Goal: Check status: Check status

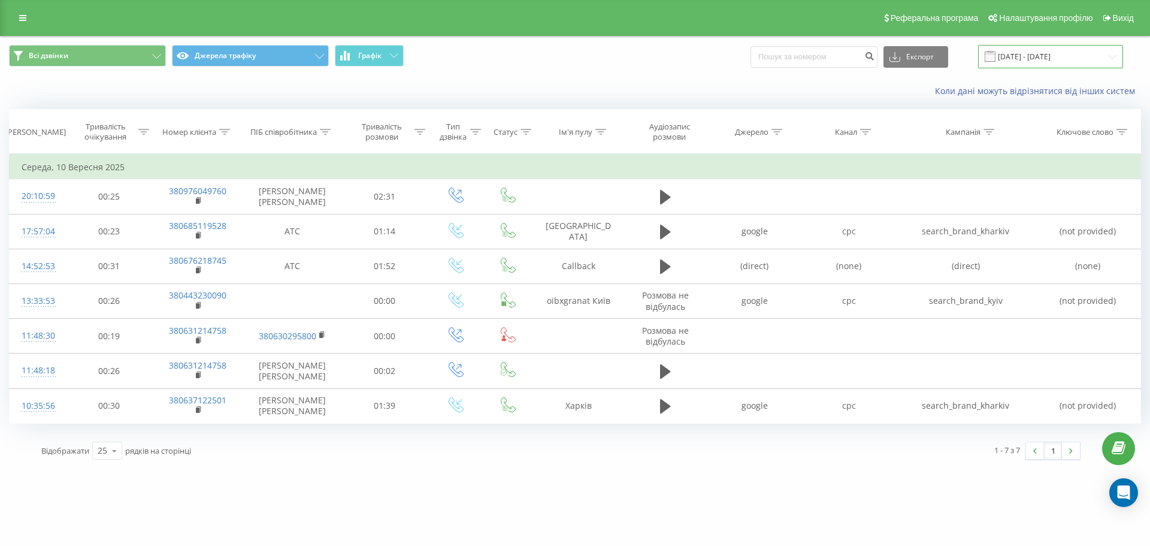
click at [1022, 52] on input "10.09.2025 - 10.09.2025" at bounding box center [1050, 56] width 145 height 23
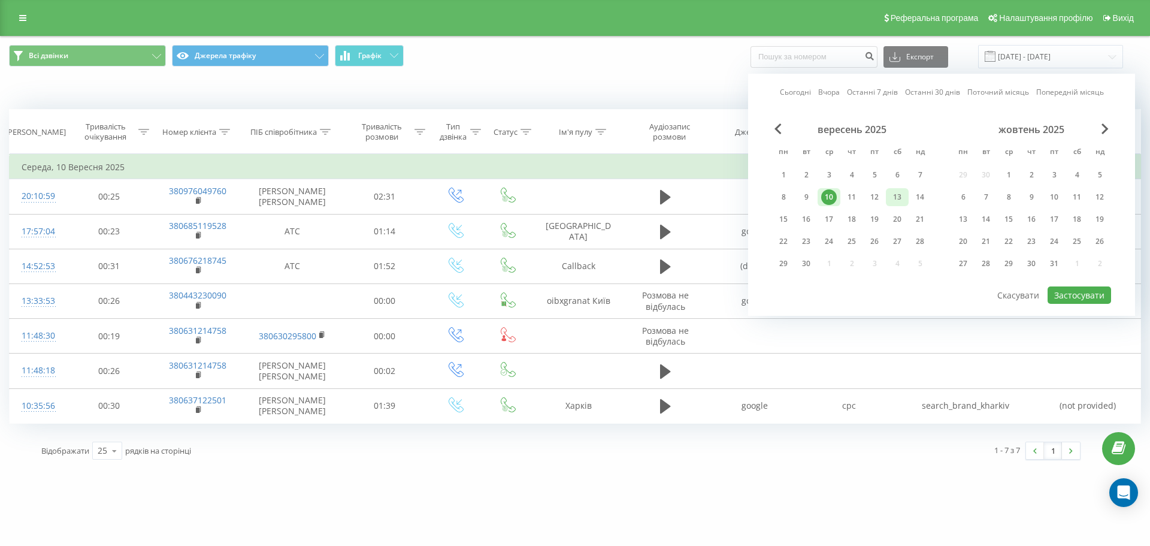
click at [898, 198] on div "13" at bounding box center [897, 197] width 16 height 16
click at [1073, 295] on button "Застосувати" at bounding box center [1078, 294] width 63 height 17
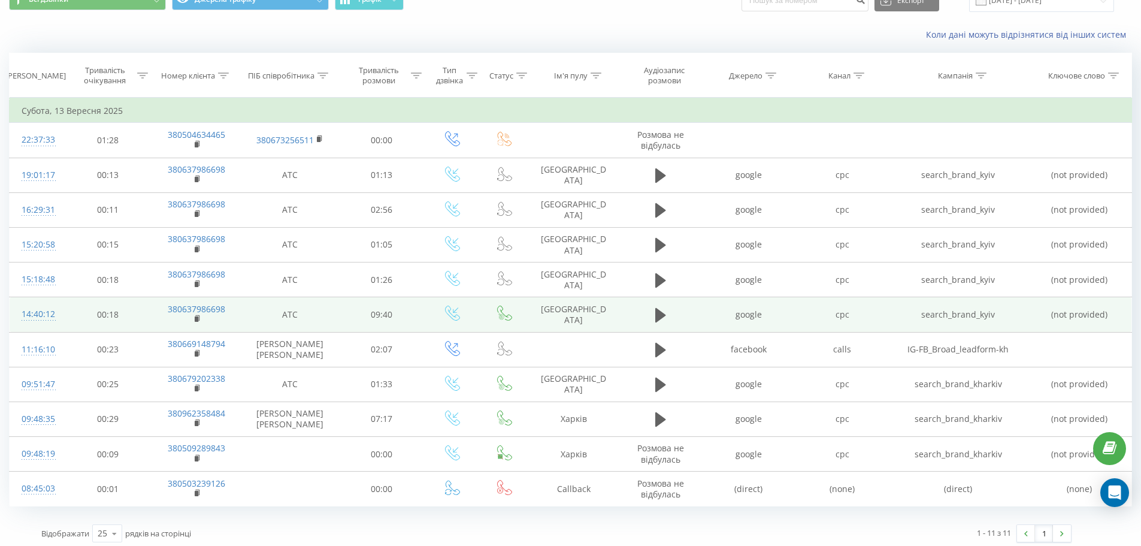
scroll to position [62, 0]
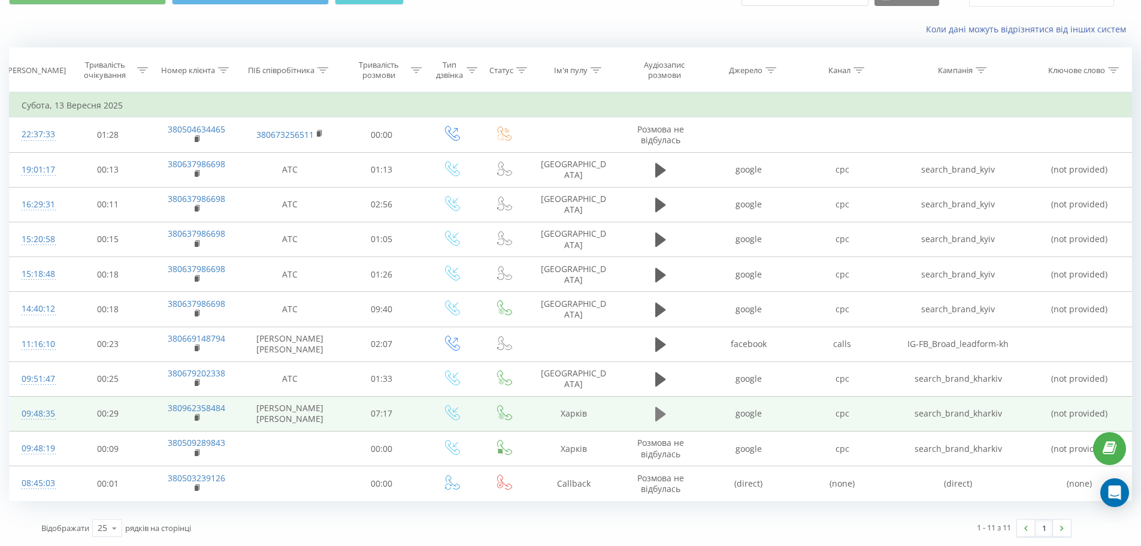
click at [660, 414] on icon at bounding box center [660, 414] width 11 height 14
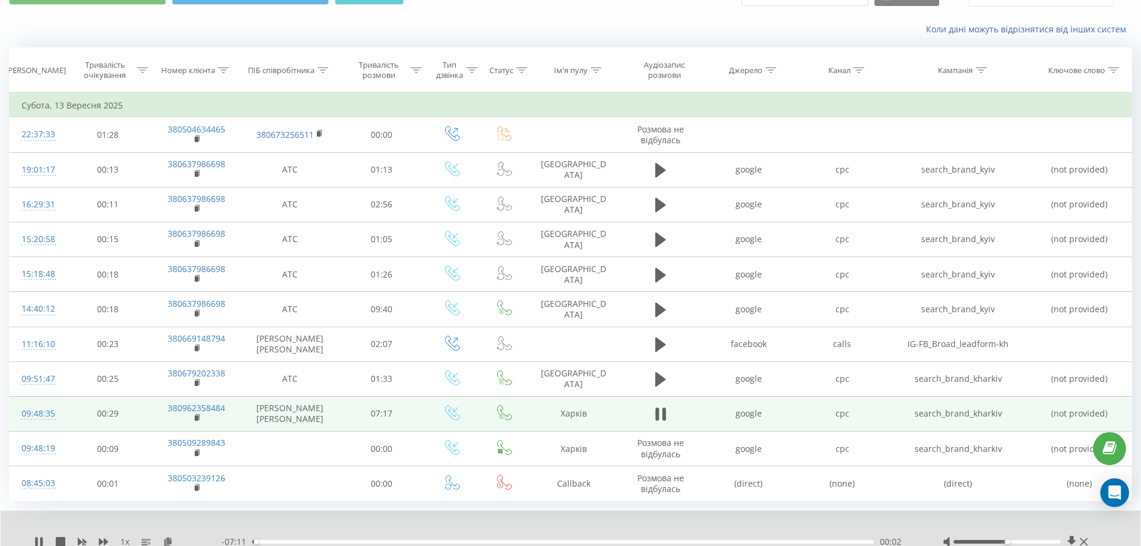
click at [34, 541] on div "1 x - 07:11 00:02 00:02" at bounding box center [571, 533] width 1140 height 46
click at [59, 543] on icon at bounding box center [61, 542] width 10 height 10
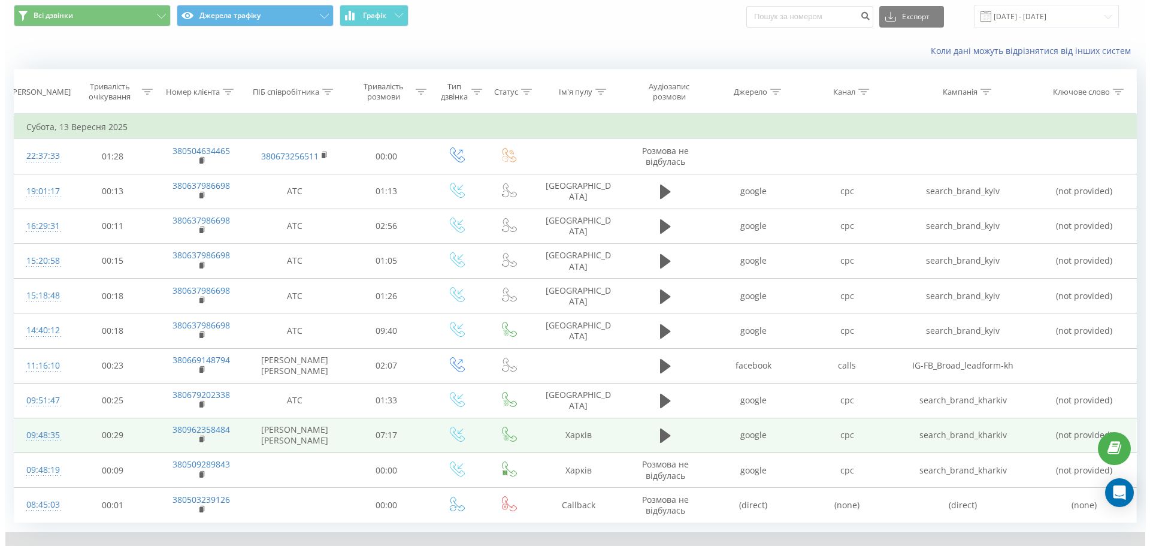
scroll to position [0, 0]
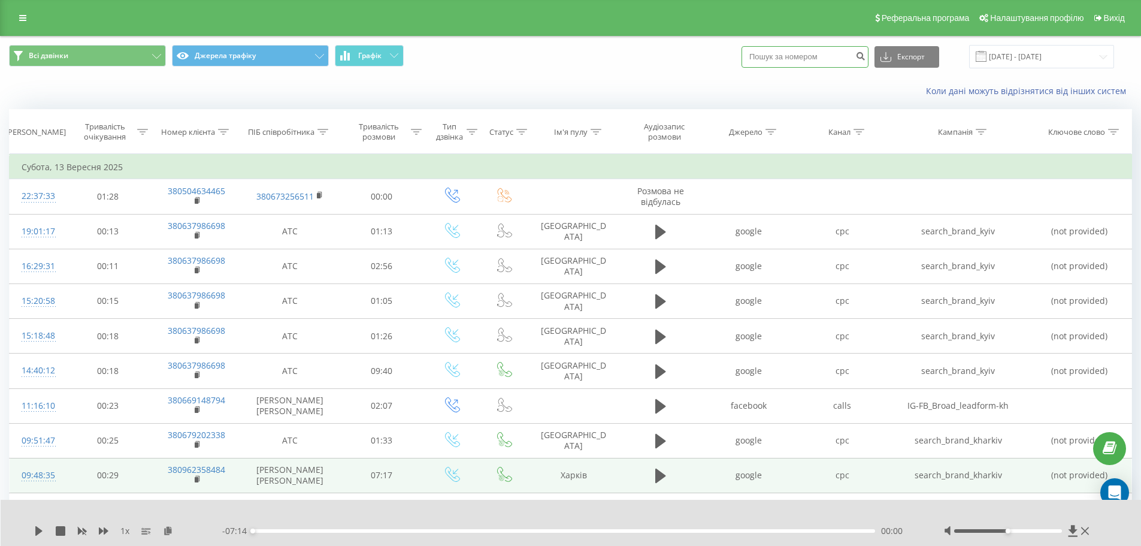
click at [819, 60] on input at bounding box center [804, 57] width 127 height 22
click at [1017, 60] on input "13.09.2025 - 13.09.2025" at bounding box center [1041, 56] width 145 height 23
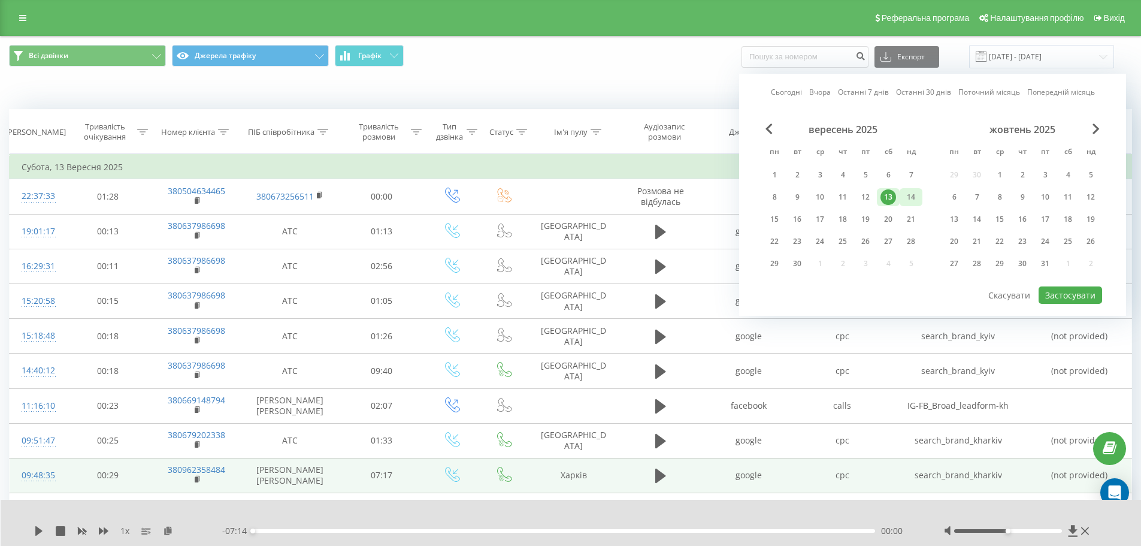
click at [912, 197] on div "14" at bounding box center [911, 197] width 16 height 16
click at [1061, 294] on button "Застосувати" at bounding box center [1070, 294] width 63 height 17
type input "14.09.2025 - 14.09.2025"
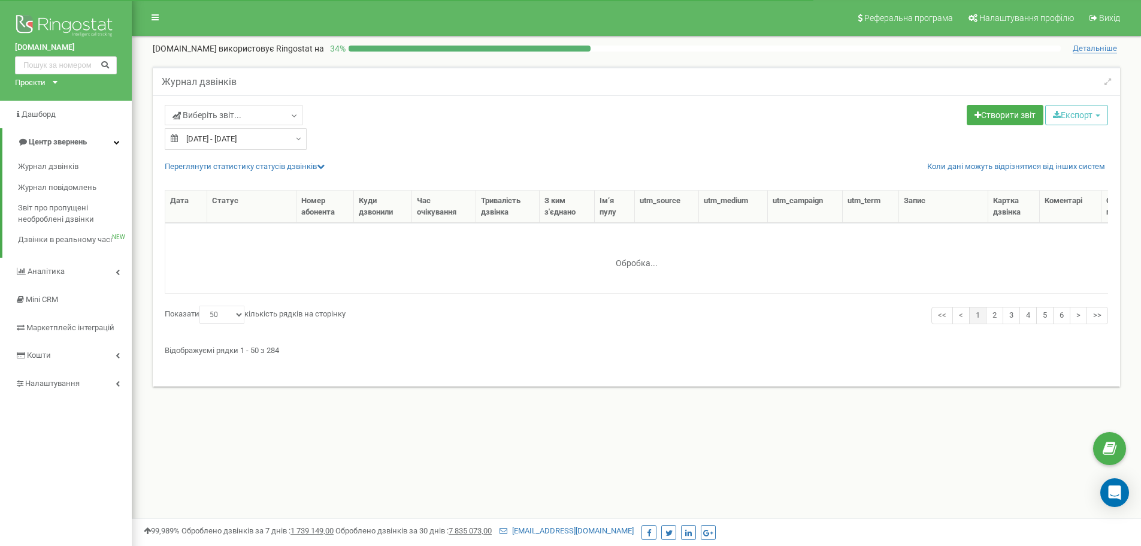
select select "50"
click at [69, 165] on span "Журнал дзвінків" at bounding box center [48, 166] width 60 height 11
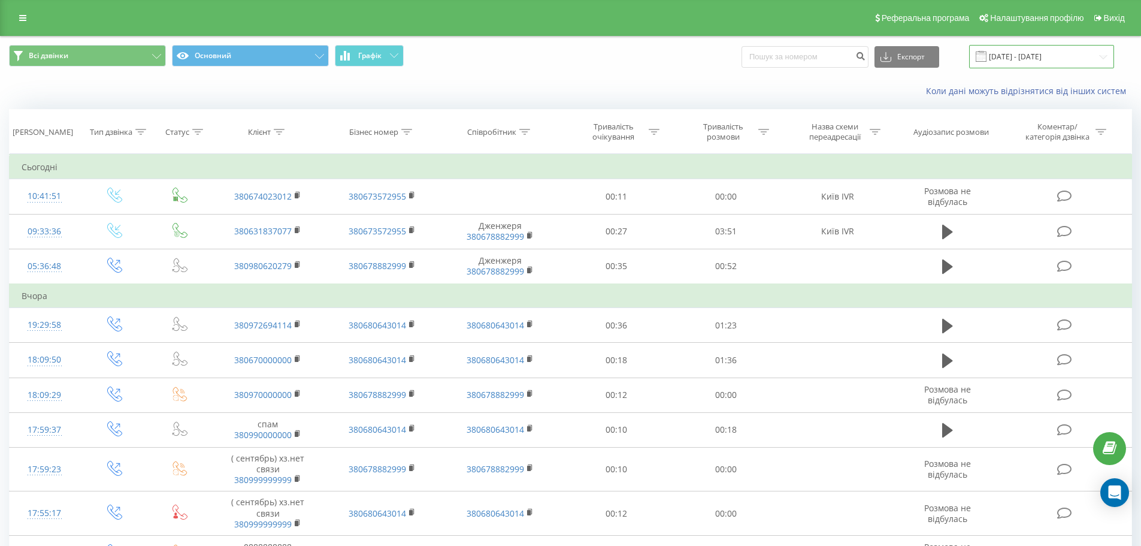
click at [1040, 51] on input "[DATE] - [DATE]" at bounding box center [1041, 56] width 145 height 23
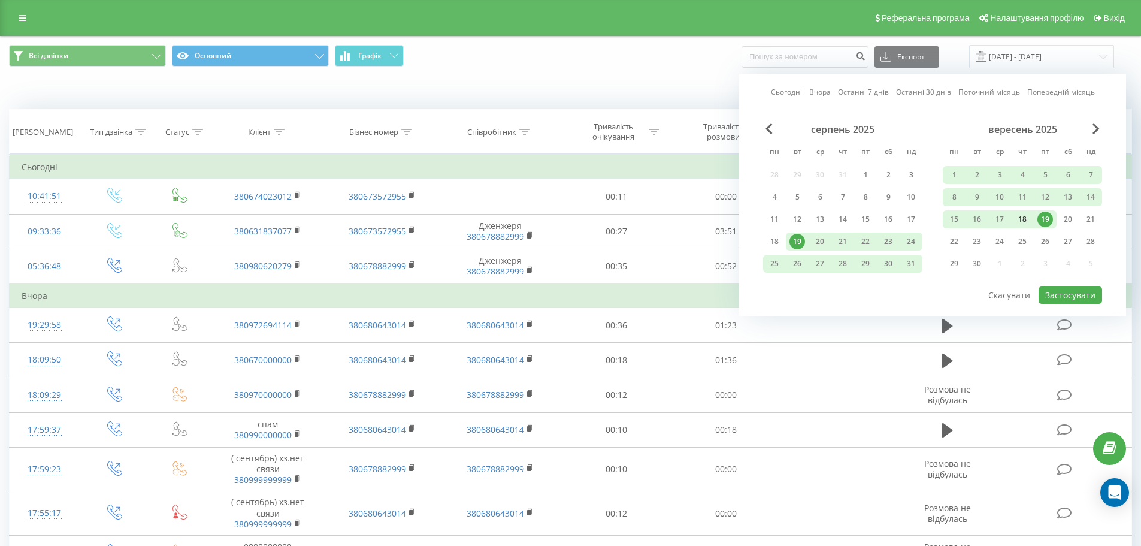
click at [1028, 217] on div "18" at bounding box center [1023, 219] width 16 height 16
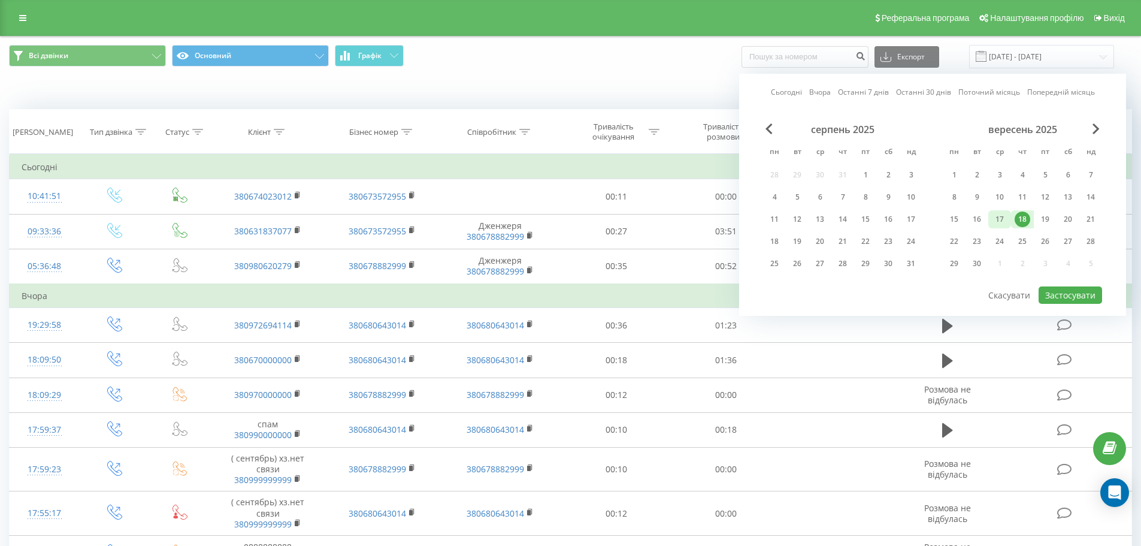
click at [1007, 223] on div "17" at bounding box center [1000, 219] width 16 height 16
click at [1063, 296] on button "Застосувати" at bounding box center [1070, 294] width 63 height 17
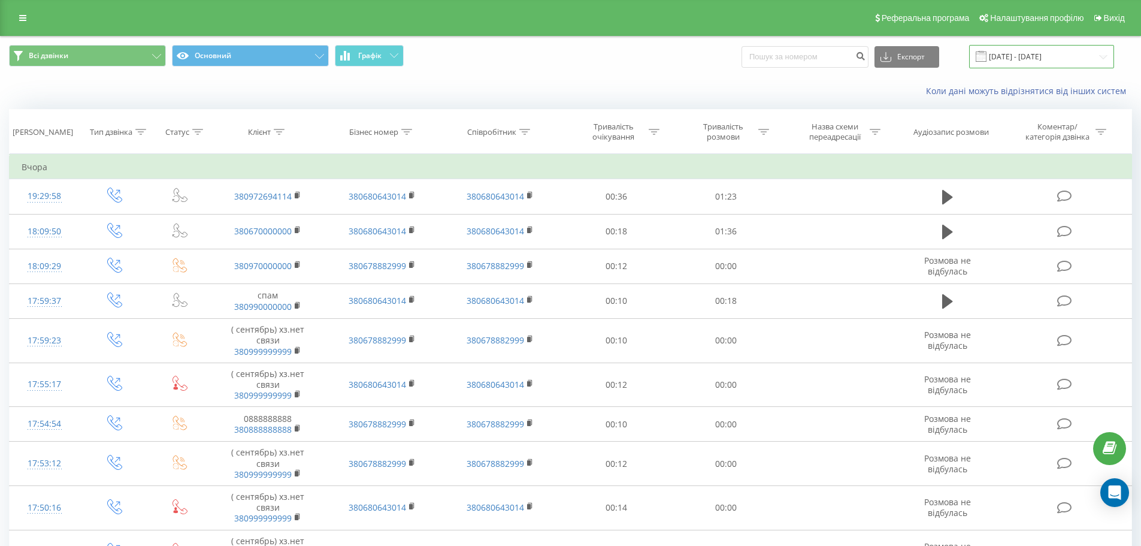
click at [1017, 57] on input "17.09.2025 - 18.09.2025" at bounding box center [1041, 56] width 145 height 23
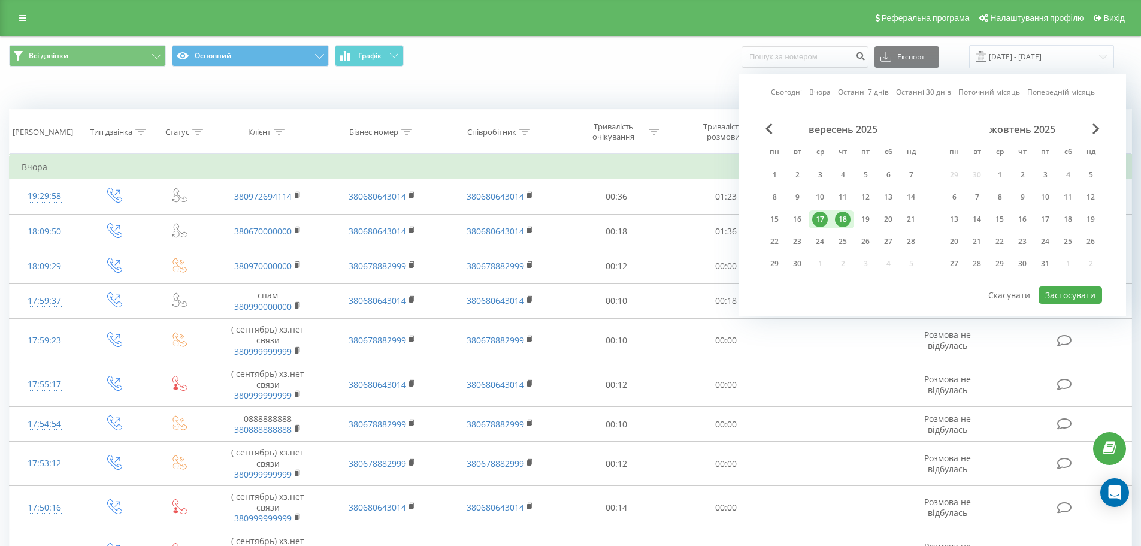
click at [846, 218] on div "18" at bounding box center [843, 219] width 16 height 16
click at [1060, 291] on button "Застосувати" at bounding box center [1070, 294] width 63 height 17
type input "18.09.2025 - 18.09.2025"
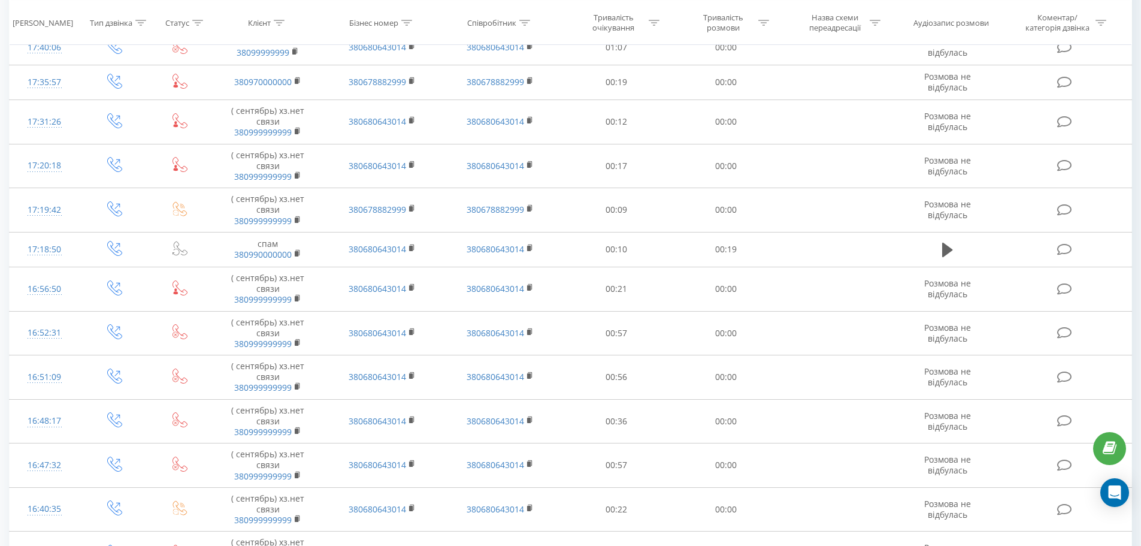
scroll to position [586, 0]
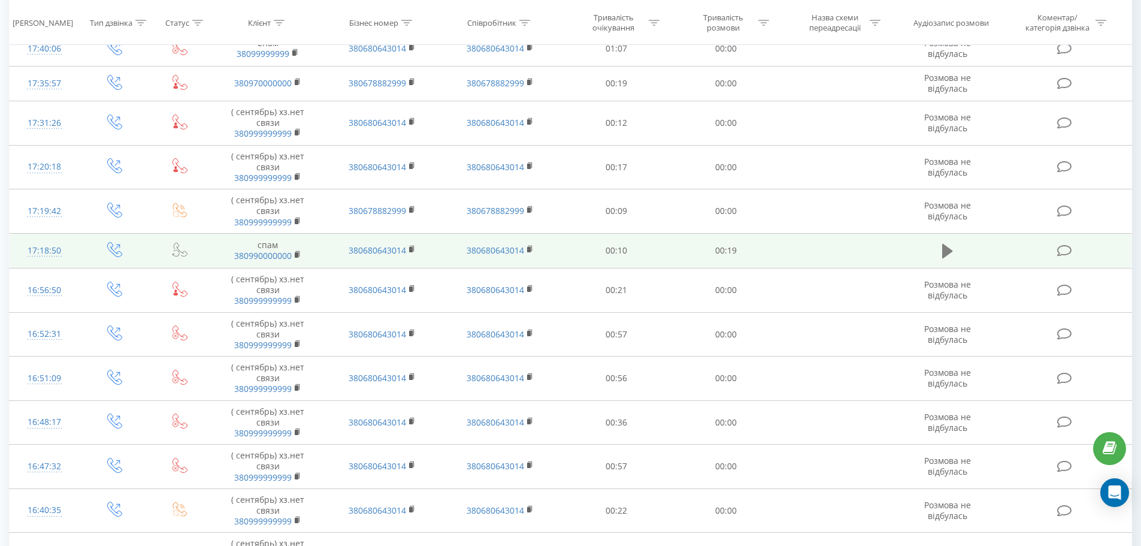
click at [952, 256] on icon at bounding box center [947, 251] width 11 height 17
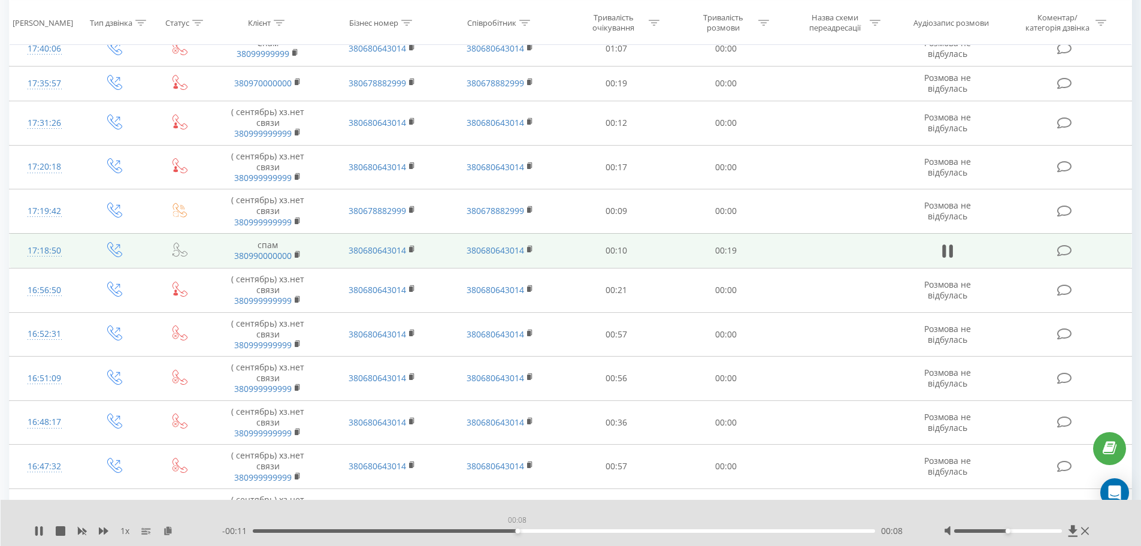
drag, startPoint x: 428, startPoint y: 531, endPoint x: 732, endPoint y: 516, distance: 304.6
click at [692, 529] on div "00:08" at bounding box center [564, 531] width 623 height 4
click at [947, 258] on icon at bounding box center [947, 251] width 11 height 17
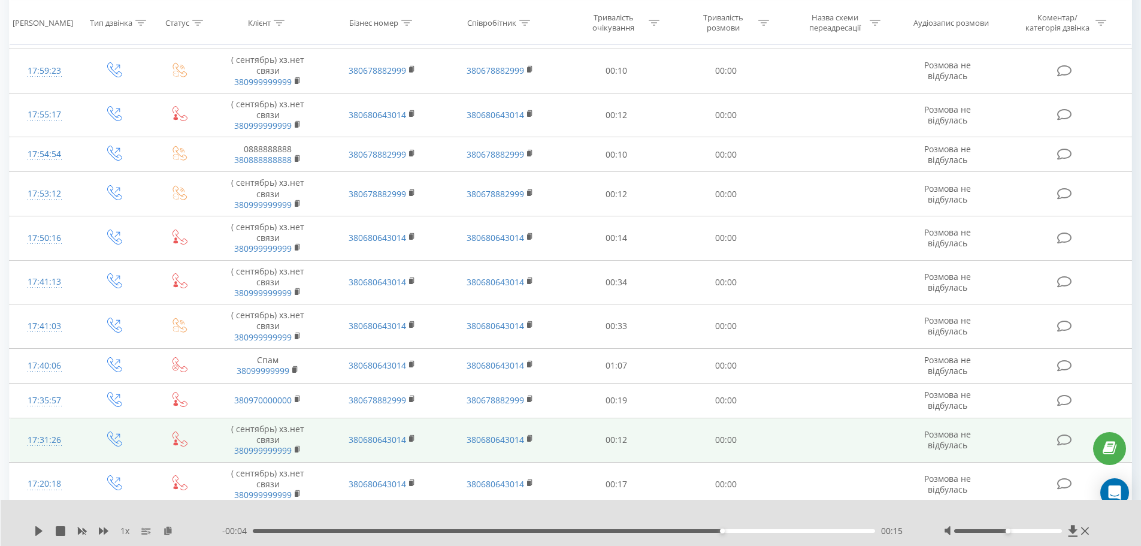
scroll to position [167, 0]
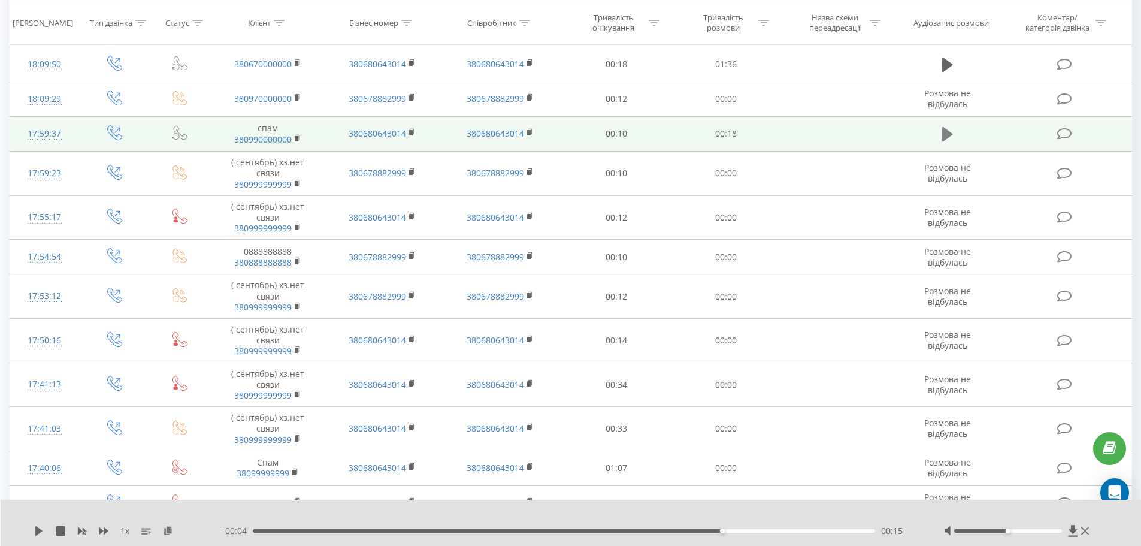
click at [947, 131] on icon at bounding box center [947, 134] width 11 height 14
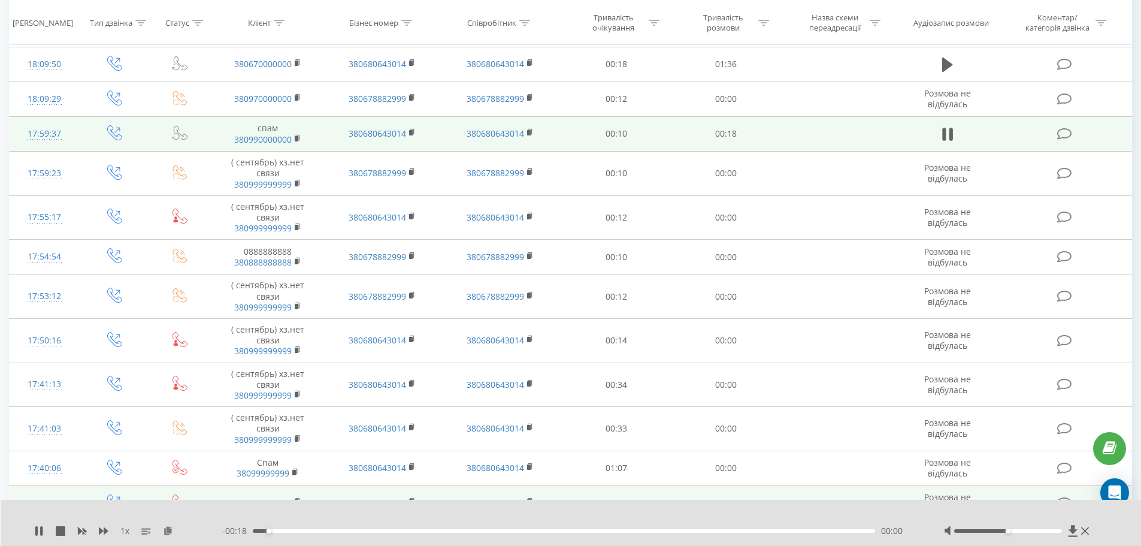
drag, startPoint x: 389, startPoint y: 531, endPoint x: 638, endPoint y: 499, distance: 251.8
click at [581, 523] on div "1 x - 00:18 00:00 00:00" at bounding box center [571, 522] width 1141 height 46
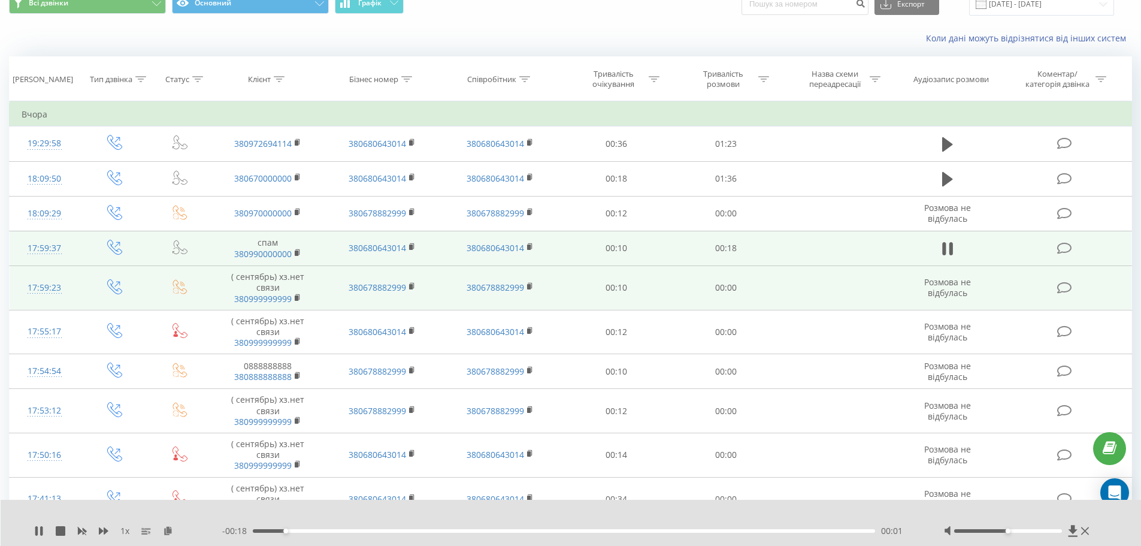
scroll to position [47, 0]
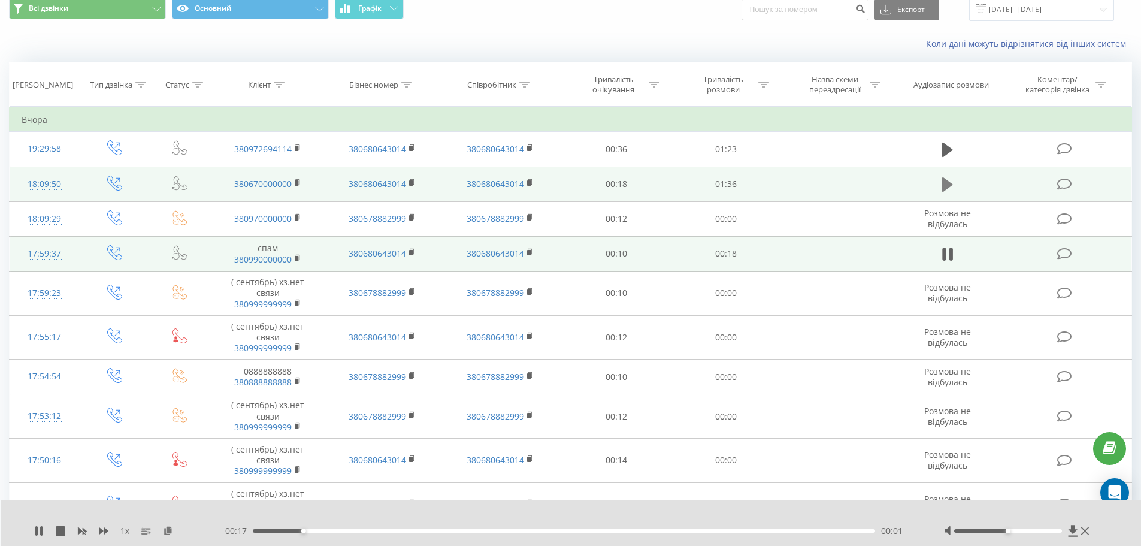
click at [951, 187] on icon at bounding box center [947, 184] width 11 height 17
drag, startPoint x: 326, startPoint y: 532, endPoint x: 352, endPoint y: 532, distance: 26.4
click at [352, 532] on div "00:12" at bounding box center [564, 531] width 623 height 4
drag, startPoint x: 1010, startPoint y: 530, endPoint x: 1047, endPoint y: 530, distance: 37.7
click at [1047, 530] on div at bounding box center [1008, 531] width 108 height 4
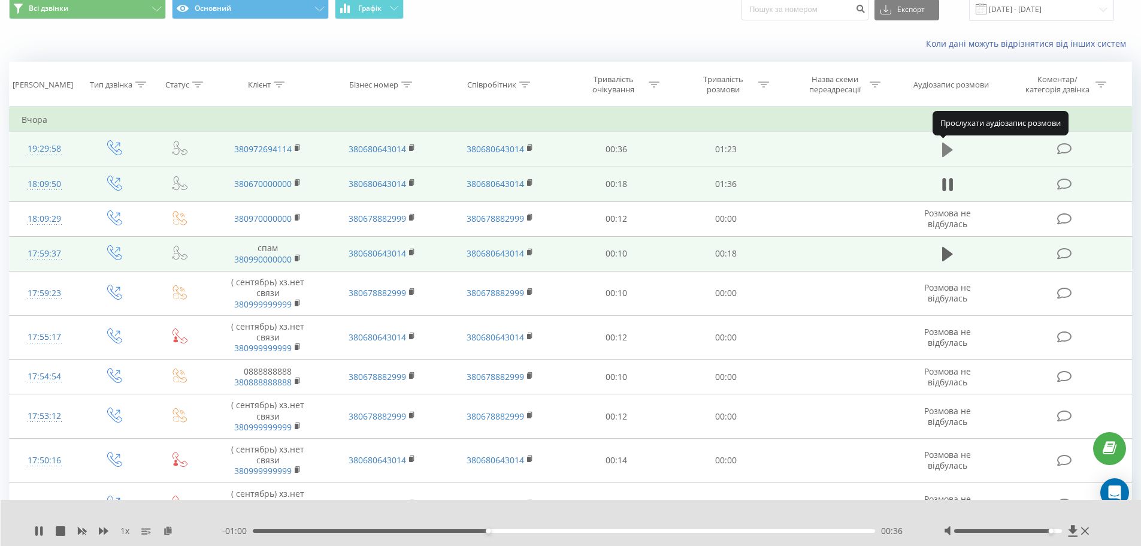
click at [953, 155] on button at bounding box center [947, 150] width 18 height 18
click at [337, 530] on div "00:11" at bounding box center [564, 531] width 623 height 4
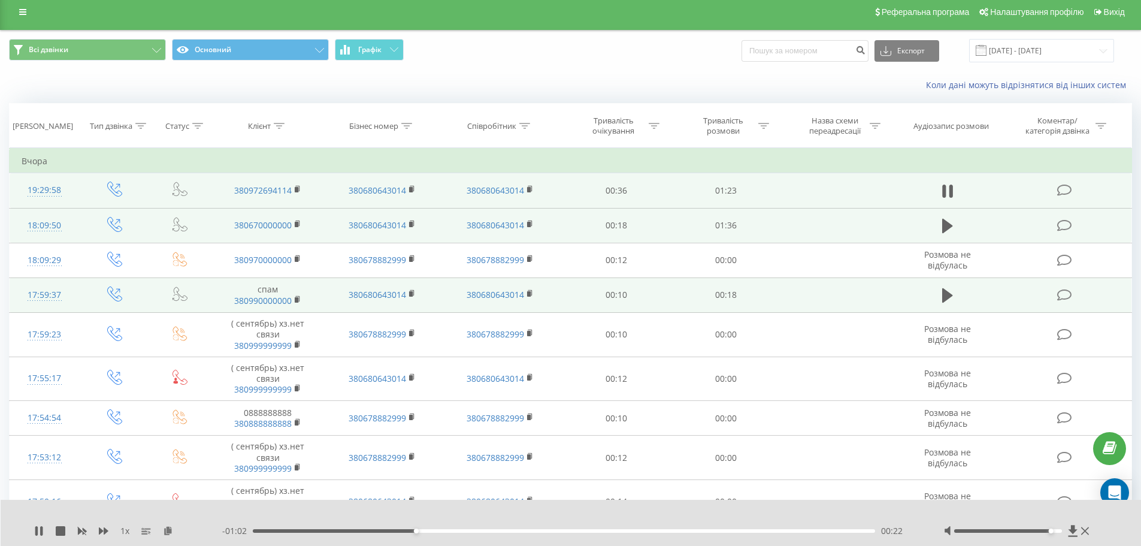
scroll to position [0, 0]
